Goal: Navigation & Orientation: Understand site structure

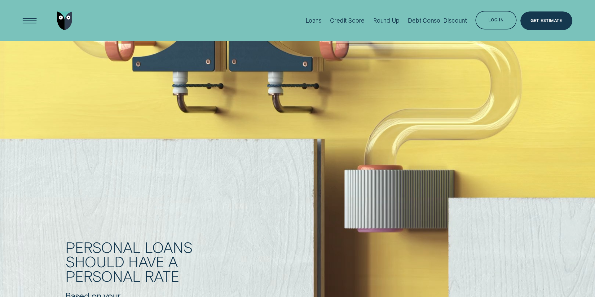
scroll to position [331, 0]
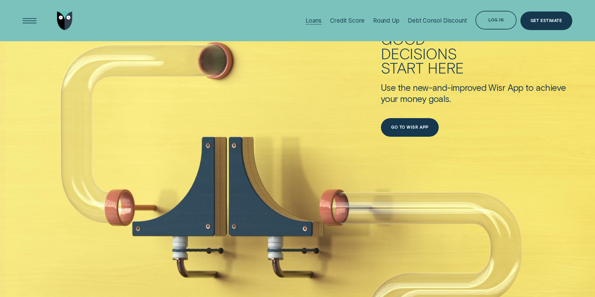
click at [316, 18] on div "Loans" at bounding box center [313, 20] width 16 height 7
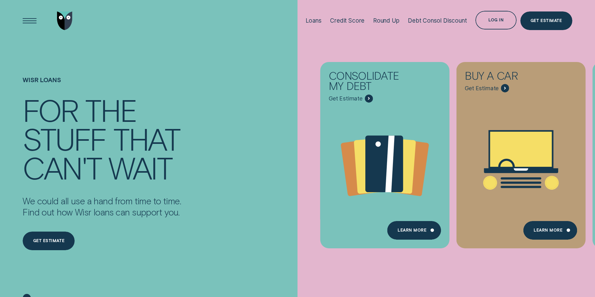
click at [592, 252] on div "Consolidate my debt Get Estimate Loans - Debt Consolidation Learn more Learn mo…" at bounding box center [594, 155] width 595 height 310
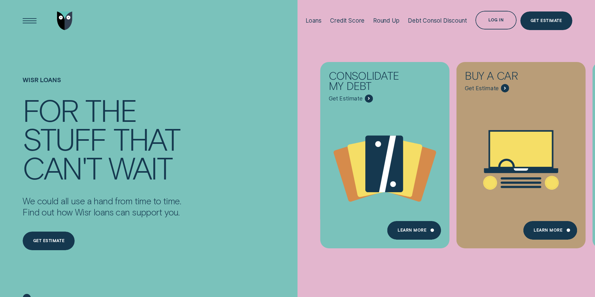
click at [564, 41] on div "Loans Credit Score Round Up Debt Consol Discount Log in Log in Customer Dashboa…" at bounding box center [436, 20] width 271 height 41
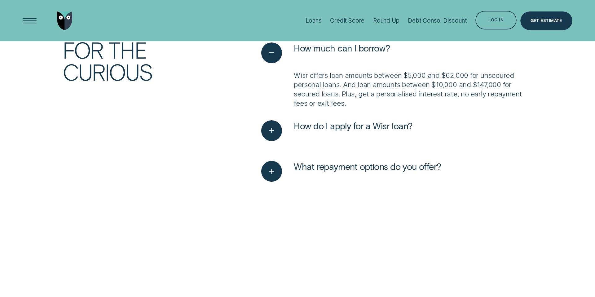
scroll to position [1971, 0]
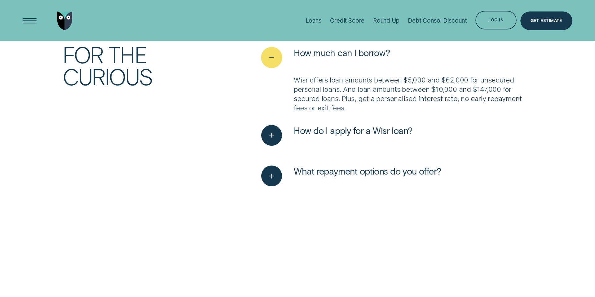
click at [270, 58] on icon "See less" at bounding box center [271, 58] width 11 height 10
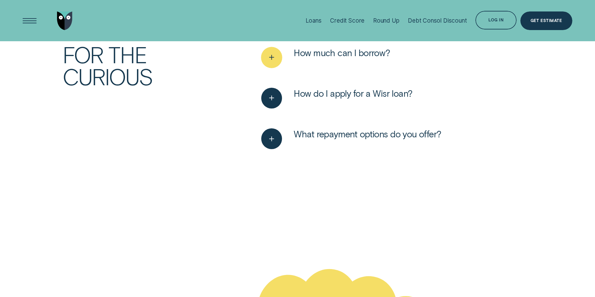
click at [270, 58] on icon "See more" at bounding box center [271, 58] width 11 height 10
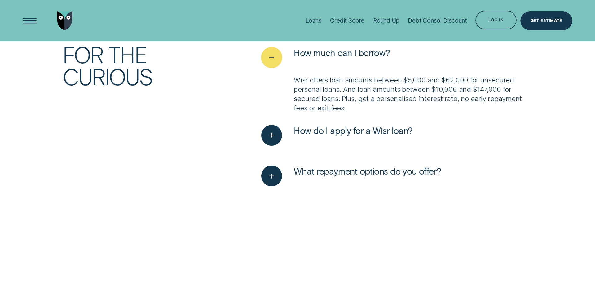
click at [270, 57] on line "See less" at bounding box center [271, 57] width 4 height 0
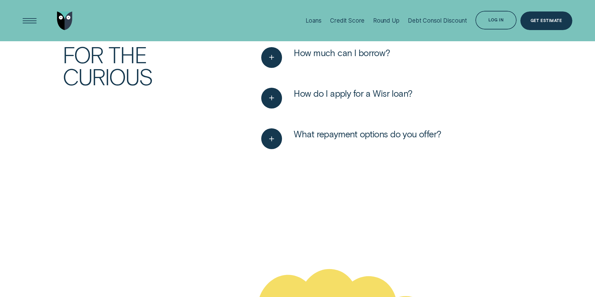
click at [271, 110] on li "How do I apply for a Wisr loan? You can apply for a Wisr loan in minutes! The f…" at bounding box center [396, 102] width 271 height 28
click at [271, 96] on icon "See more" at bounding box center [271, 98] width 11 height 10
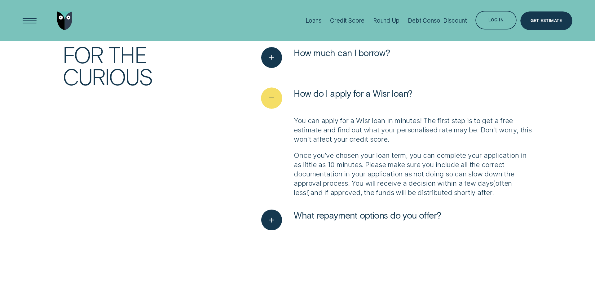
click at [271, 96] on icon "See less" at bounding box center [271, 98] width 11 height 10
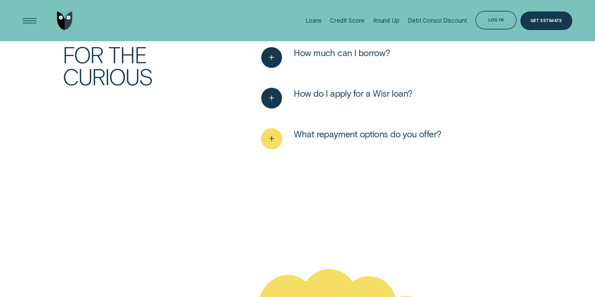
click at [274, 141] on icon "See more" at bounding box center [271, 139] width 11 height 10
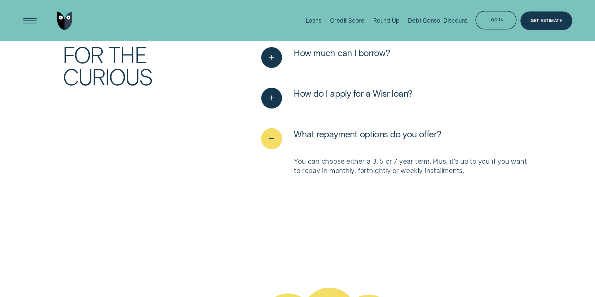
click at [274, 141] on icon "See less" at bounding box center [271, 139] width 11 height 10
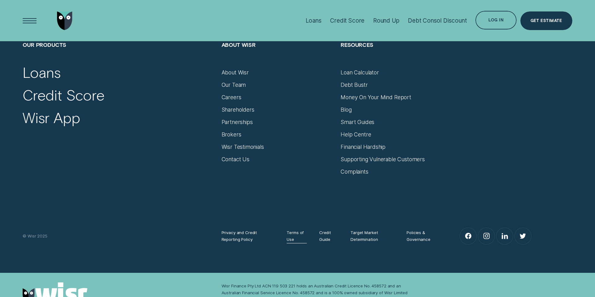
scroll to position [3073, 0]
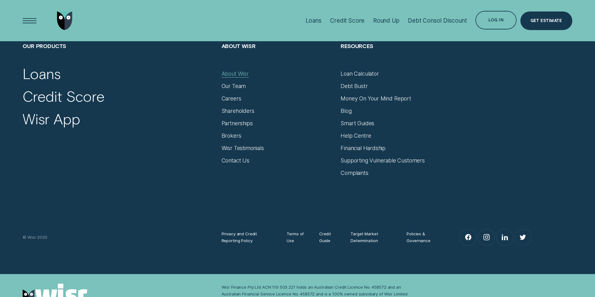
click at [232, 73] on div "About Wisr" at bounding box center [235, 73] width 27 height 7
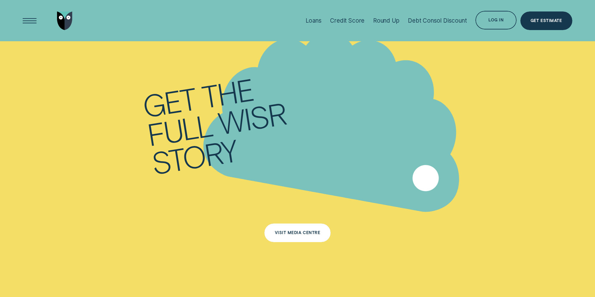
scroll to position [3844, 0]
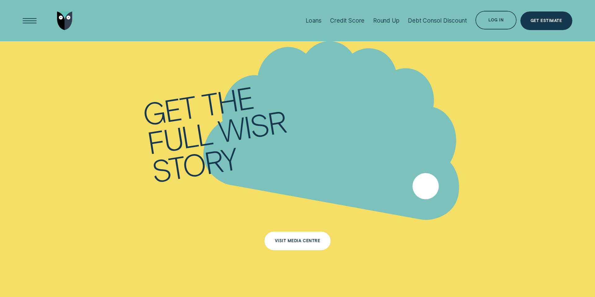
click at [297, 242] on div "Visit Media Centre" at bounding box center [298, 241] width 46 height 4
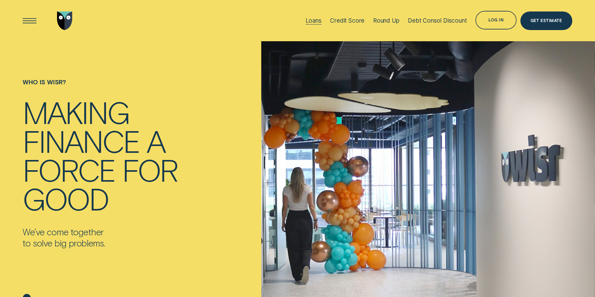
click at [313, 21] on div "Loans" at bounding box center [313, 20] width 16 height 7
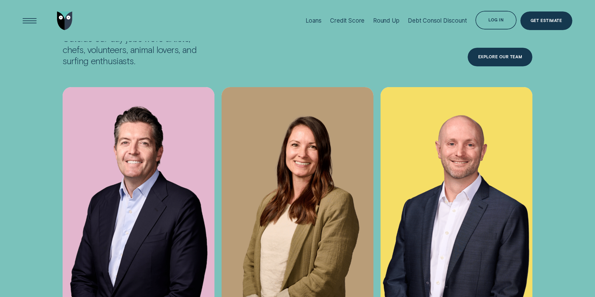
scroll to position [2362, 0]
click at [498, 57] on div "Explore Our Team" at bounding box center [500, 57] width 44 height 4
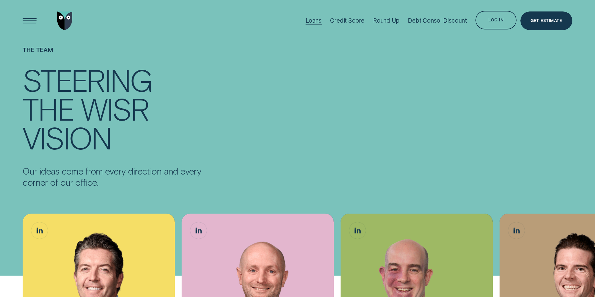
click at [316, 19] on div "Loans" at bounding box center [313, 20] width 16 height 7
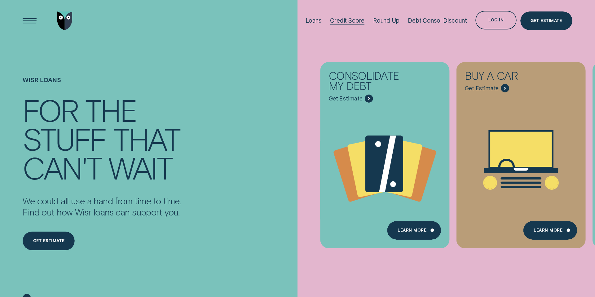
click at [337, 22] on div "Credit Score" at bounding box center [347, 20] width 34 height 7
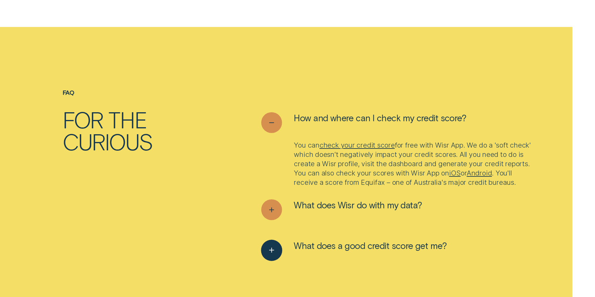
scroll to position [2456, 0]
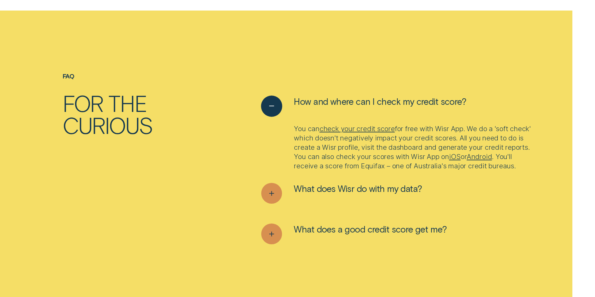
click at [277, 110] on div "See less" at bounding box center [271, 106] width 21 height 21
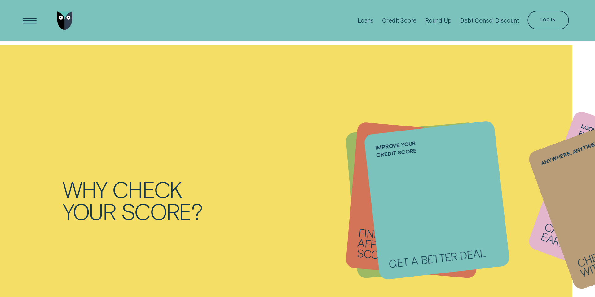
scroll to position [0, 0]
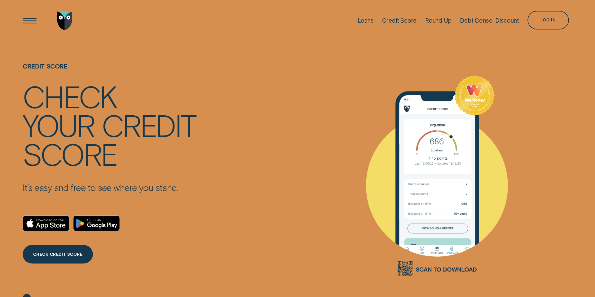
click at [65, 23] on img "Go to home page" at bounding box center [64, 20] width 15 height 19
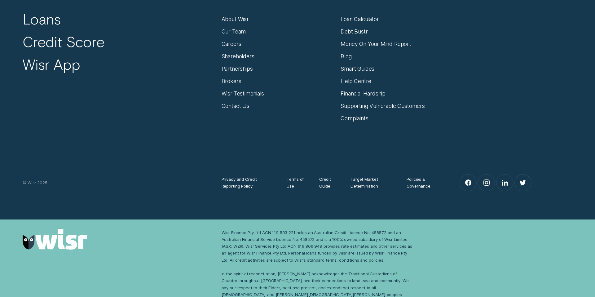
scroll to position [2742, 0]
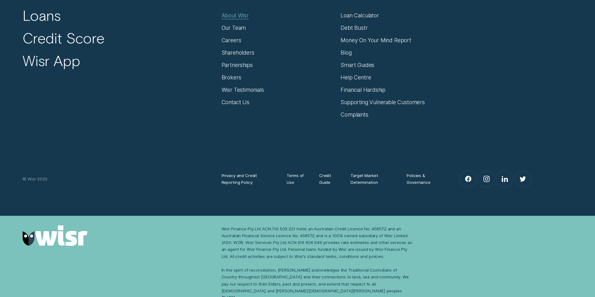
click at [233, 12] on div "About Wisr" at bounding box center [235, 15] width 27 height 7
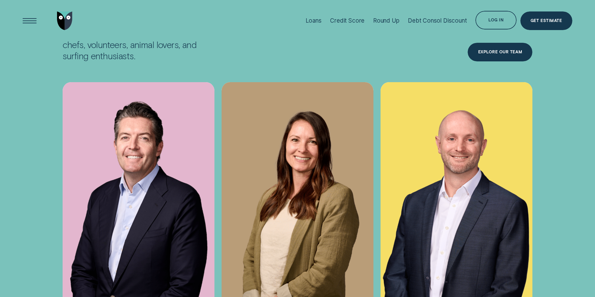
scroll to position [2366, 0]
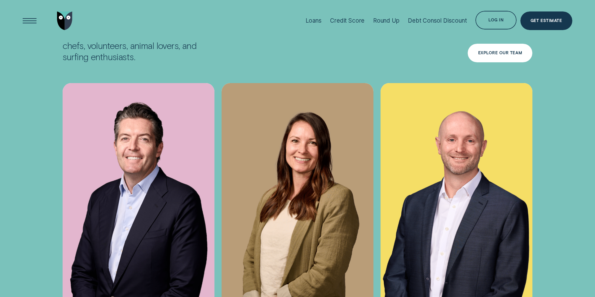
click at [506, 57] on div "Explore Our Team" at bounding box center [499, 53] width 65 height 19
